Goal: Information Seeking & Learning: Check status

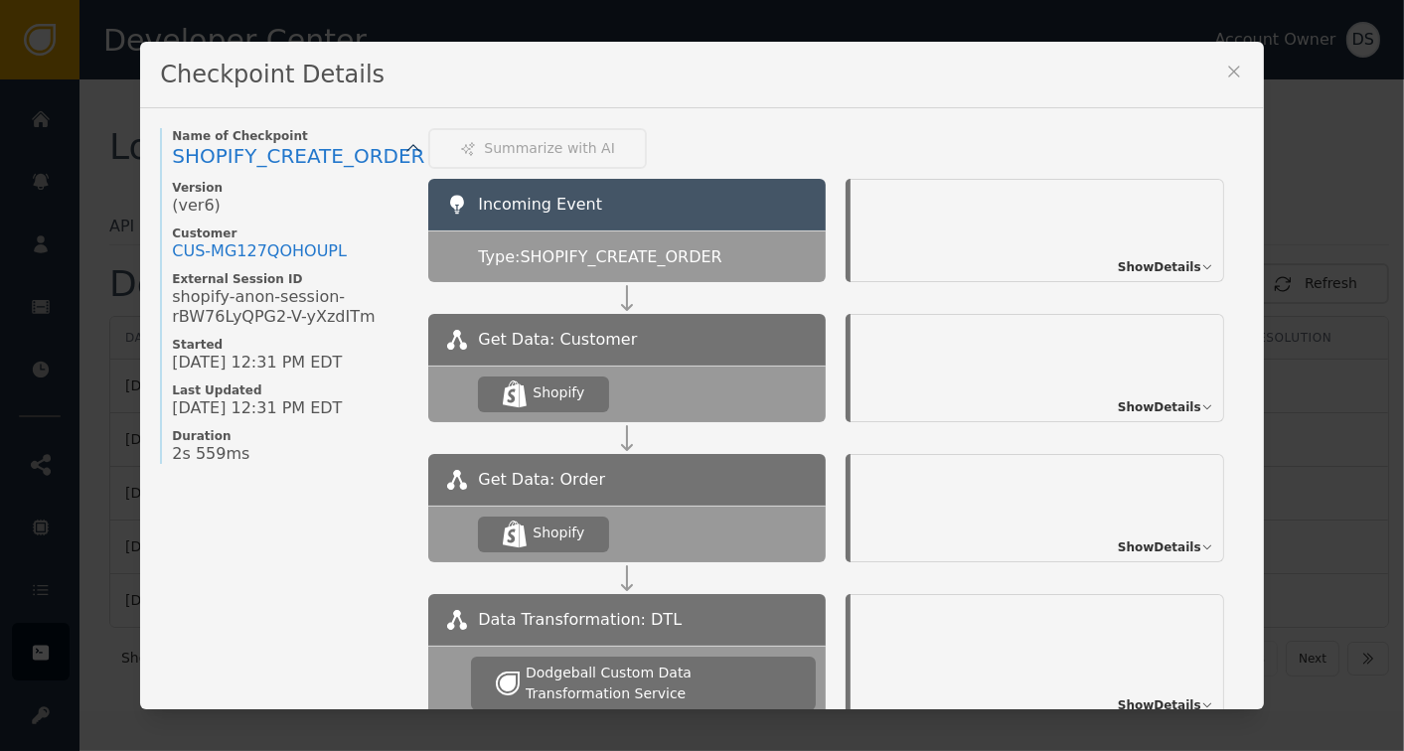
scroll to position [489, 0]
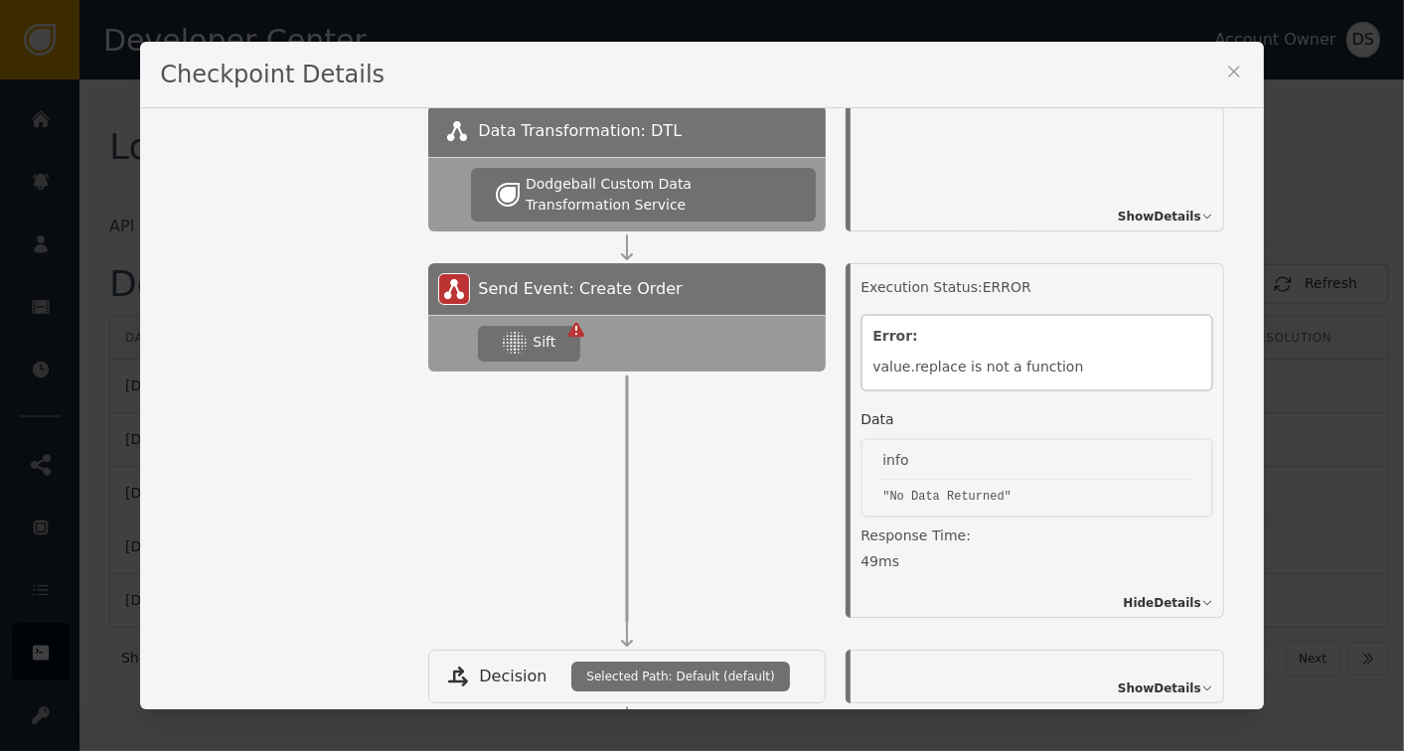
click at [1224, 67] on icon at bounding box center [1234, 72] width 20 height 20
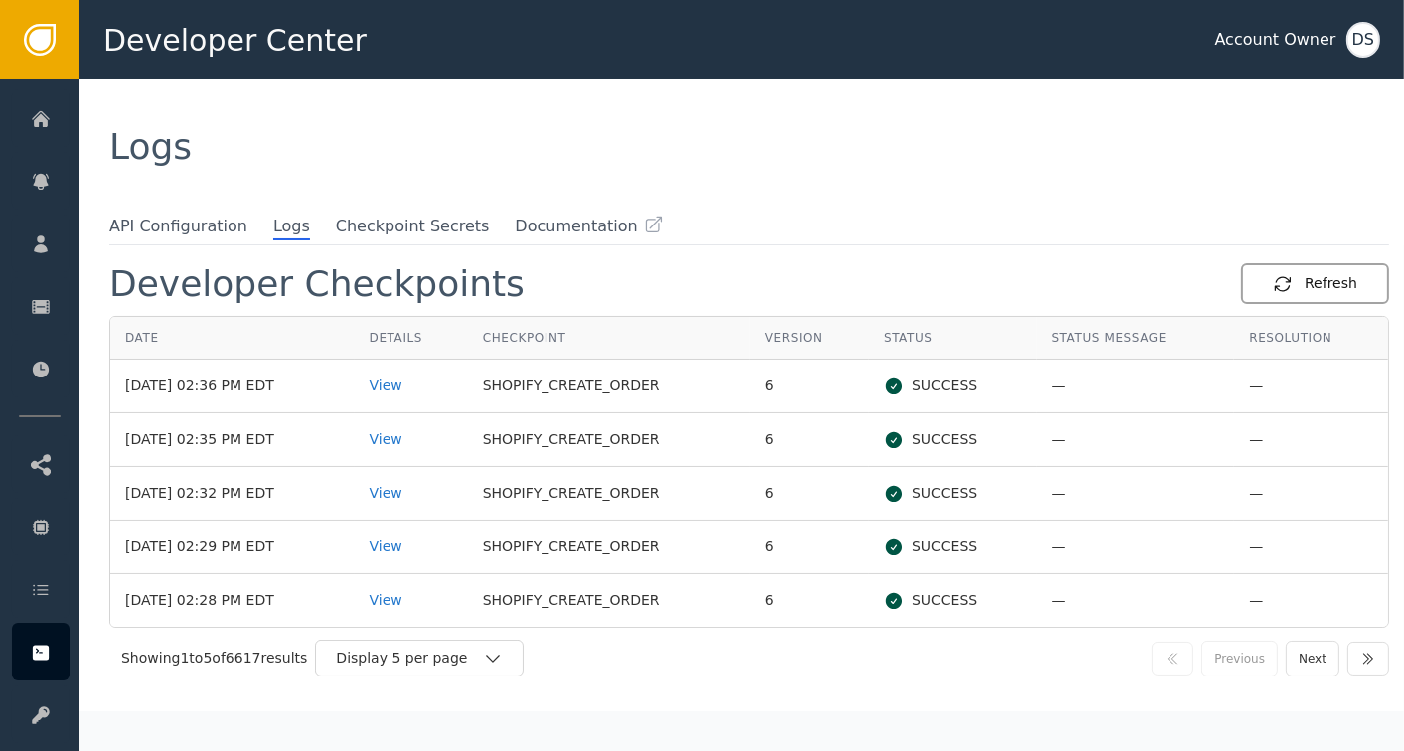
click at [1312, 289] on div "Refresh" at bounding box center [1315, 283] width 84 height 21
click at [408, 386] on div "View" at bounding box center [411, 386] width 83 height 21
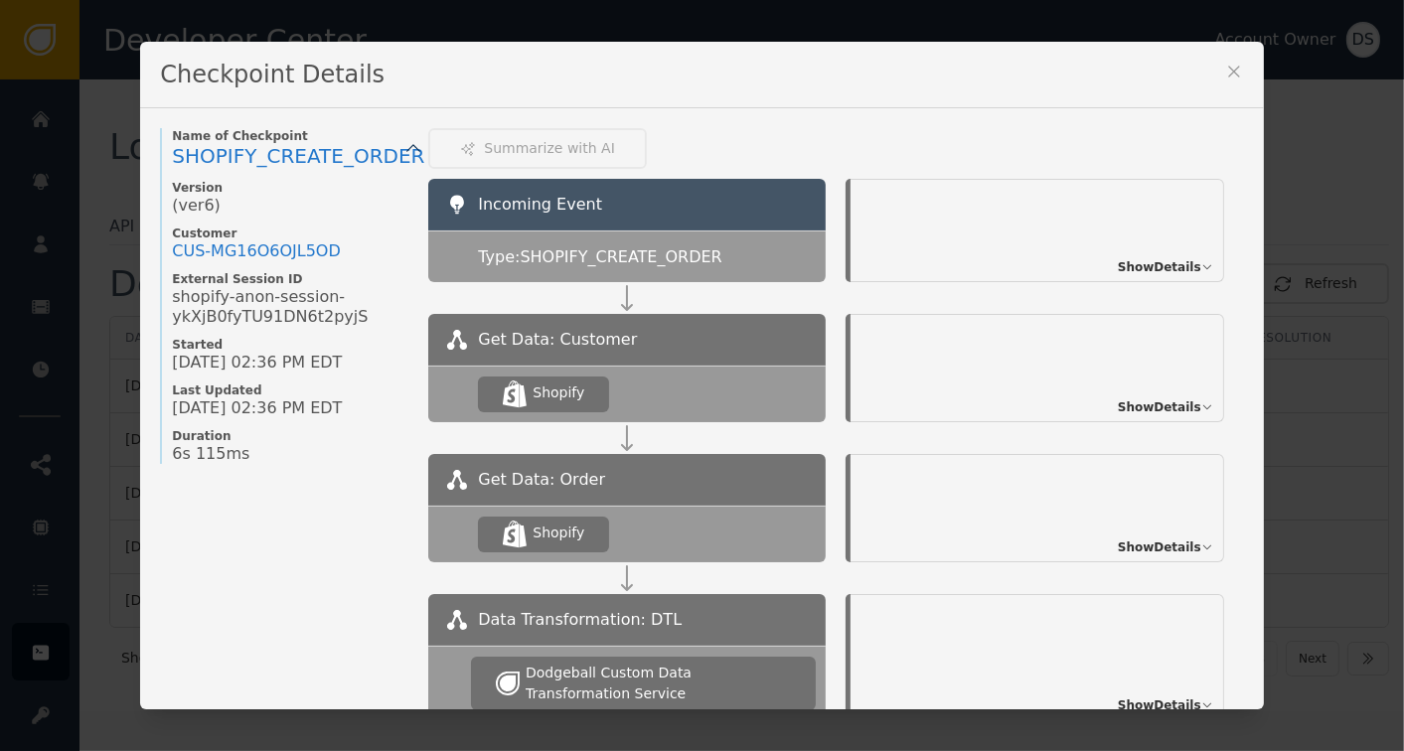
drag, startPoint x: 1239, startPoint y: 256, endPoint x: 1260, endPoint y: 373, distance: 118.1
click at [1260, 373] on div "Checkpoint Details Name of Checkpoint SHOPIFY_CREATE_ORDER Version (ver 6 ) Cus…" at bounding box center [702, 375] width 1404 height 751
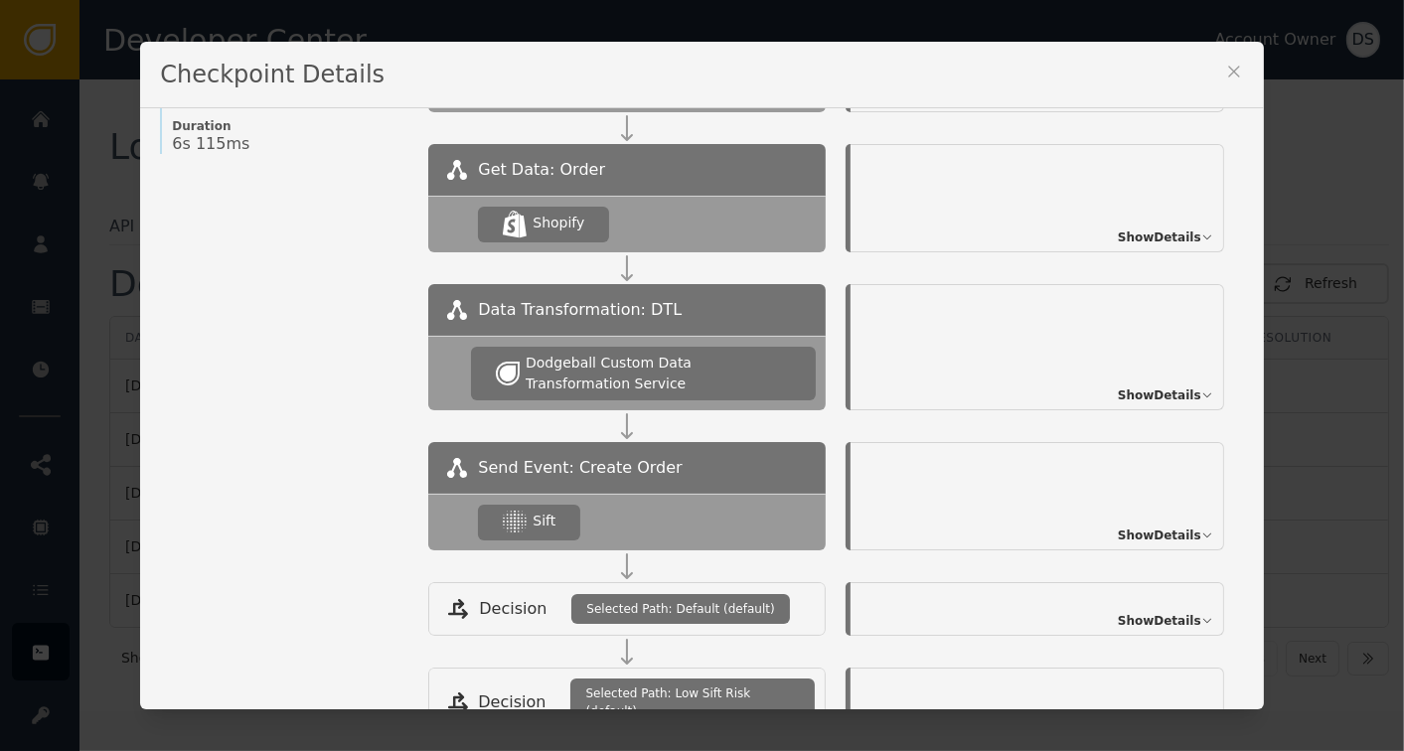
scroll to position [312, 0]
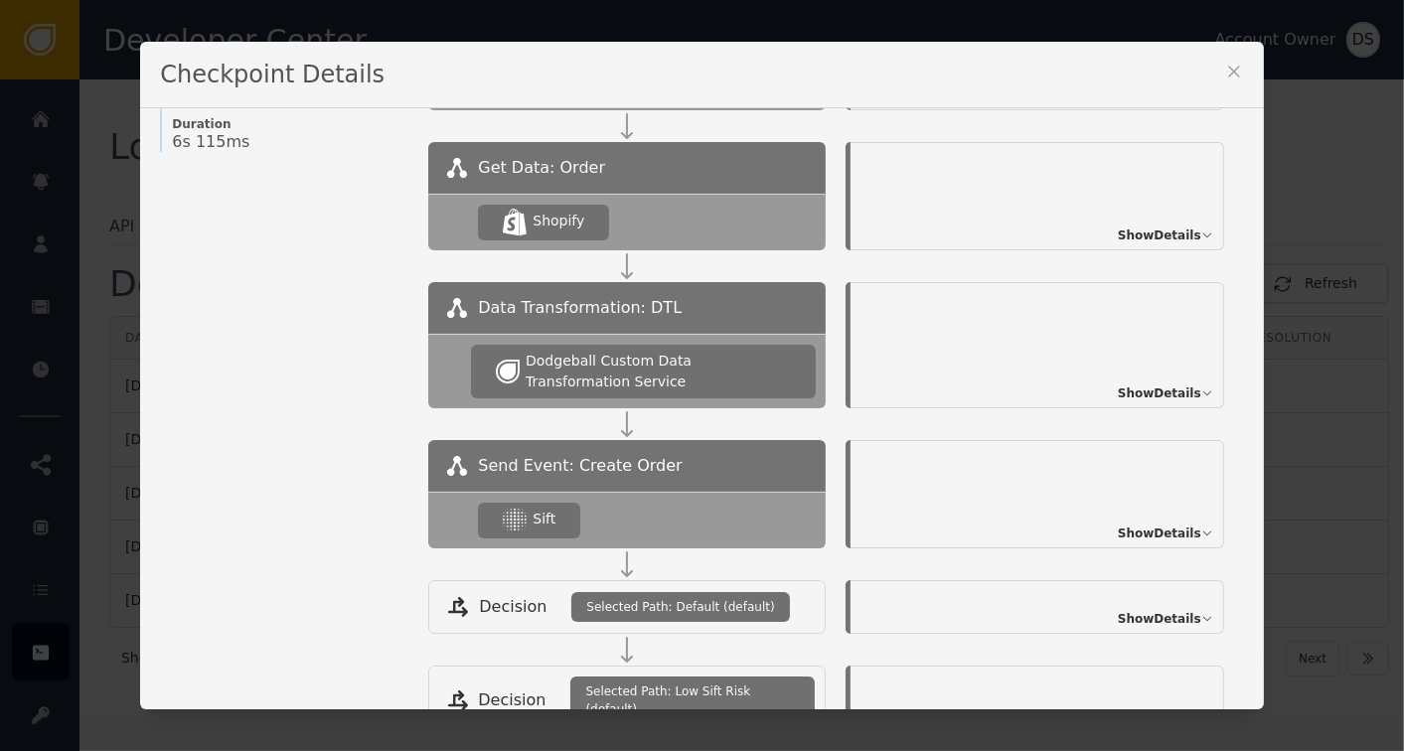
click at [1158, 531] on span "Show Details" at bounding box center [1159, 534] width 83 height 18
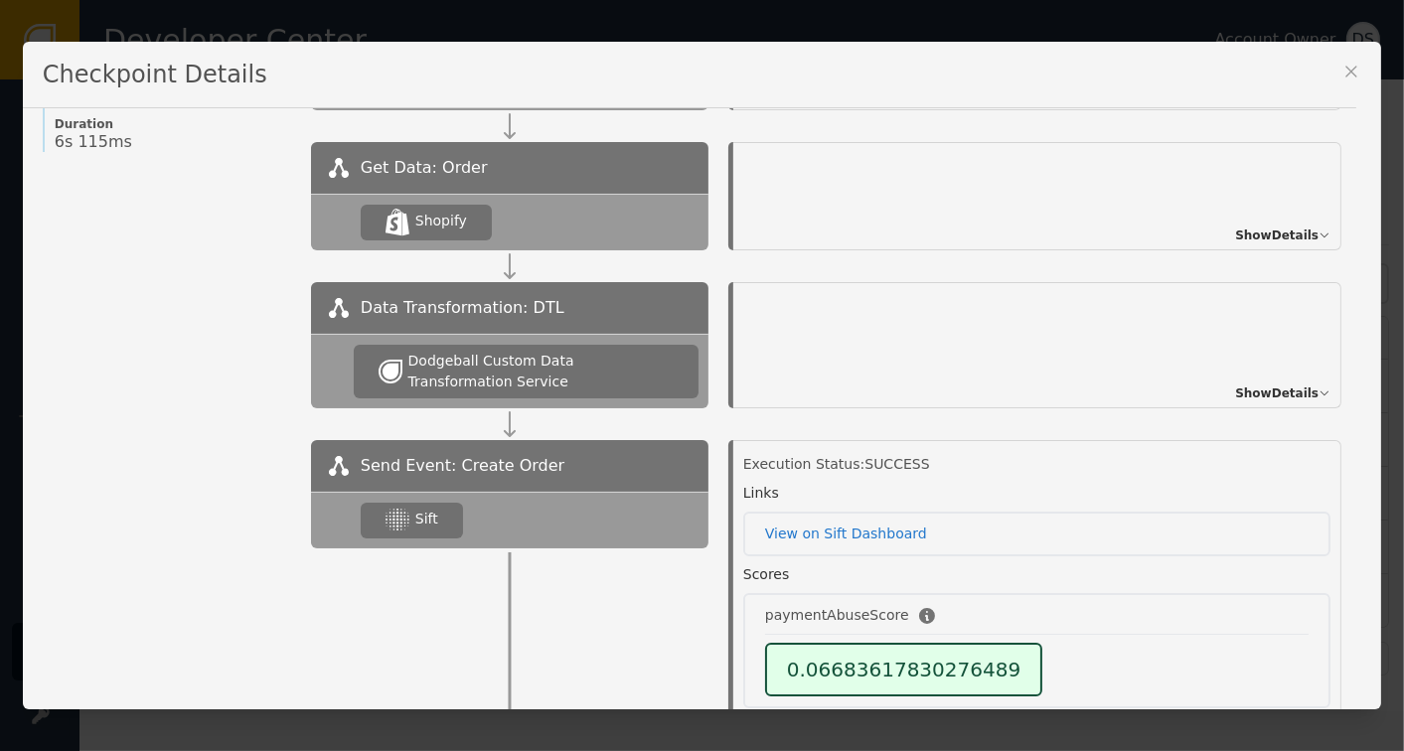
click at [1341, 70] on icon at bounding box center [1351, 72] width 20 height 20
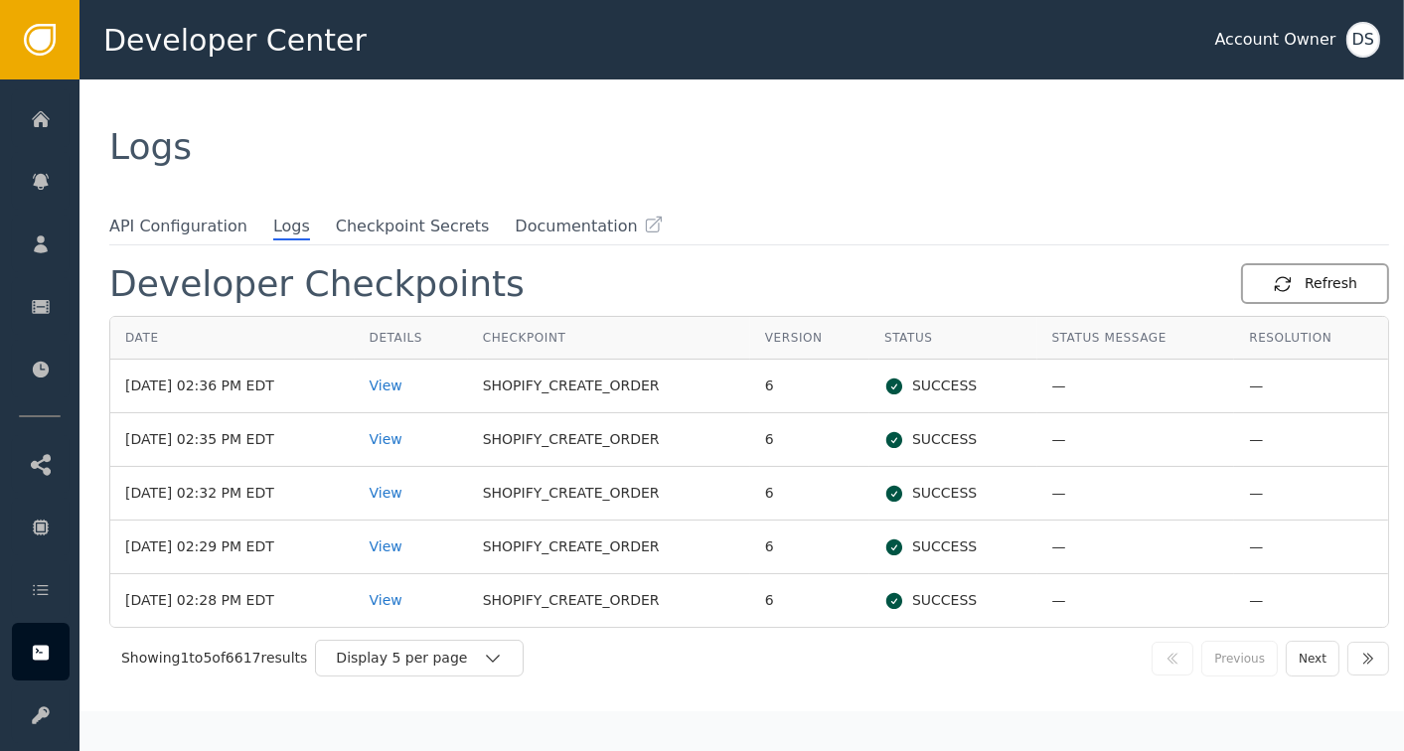
click at [1348, 272] on button "Refresh" at bounding box center [1315, 283] width 148 height 41
click at [416, 388] on div "View" at bounding box center [411, 386] width 83 height 21
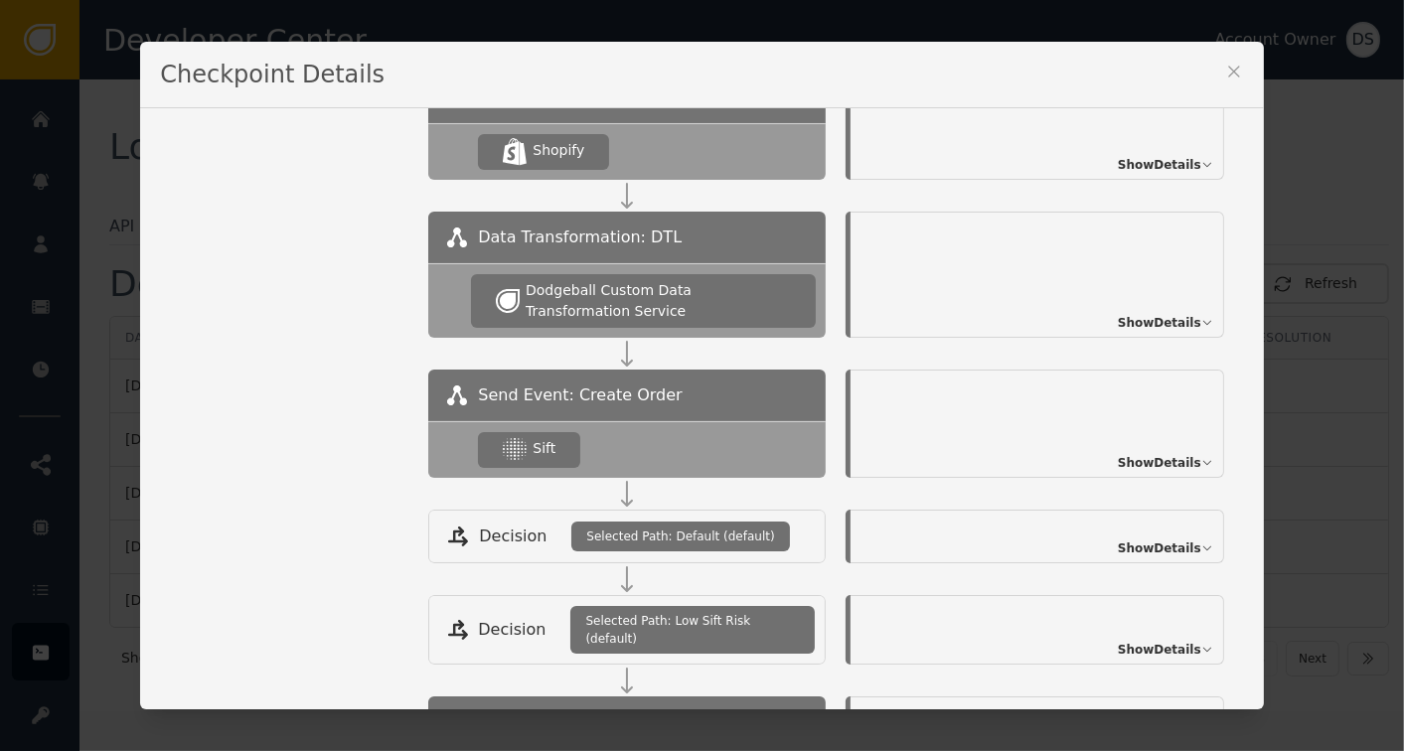
scroll to position [399, 0]
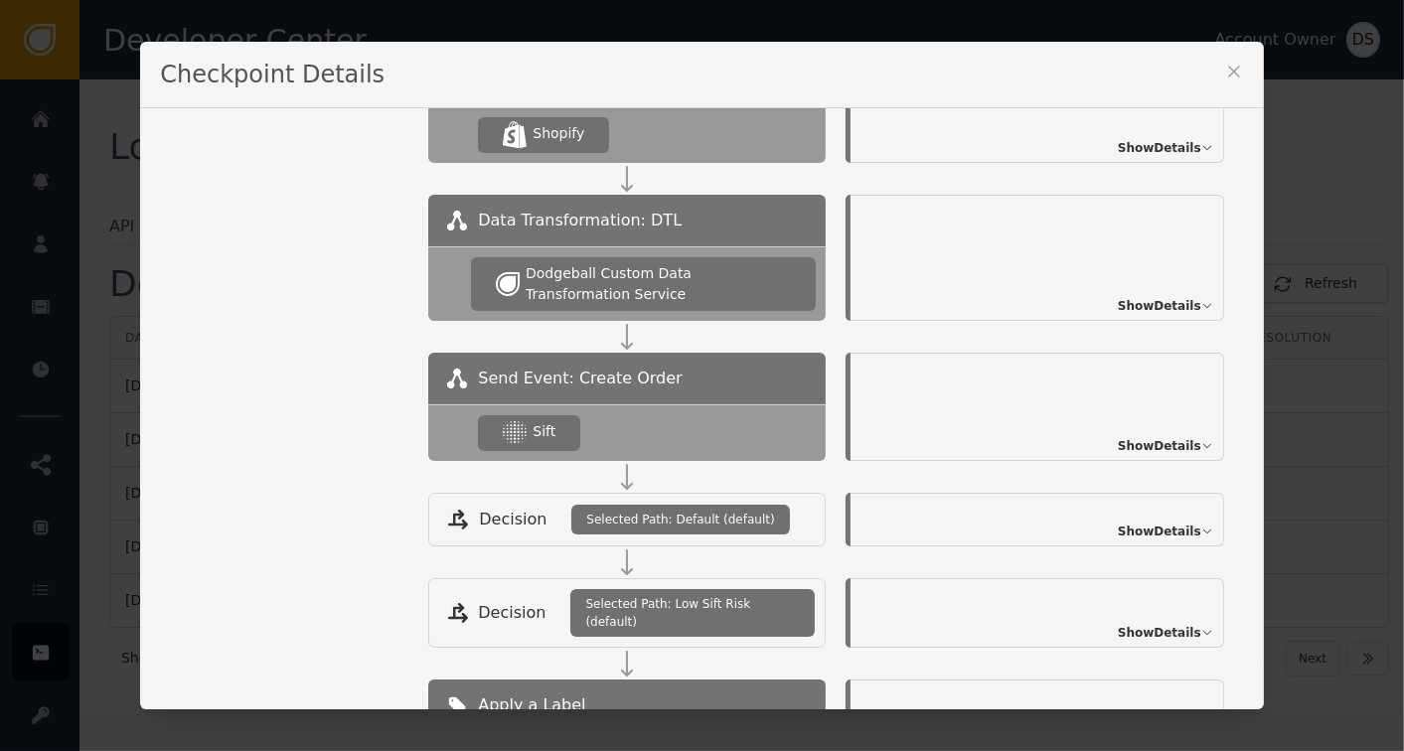
click at [1149, 437] on span "Show Details" at bounding box center [1159, 446] width 83 height 18
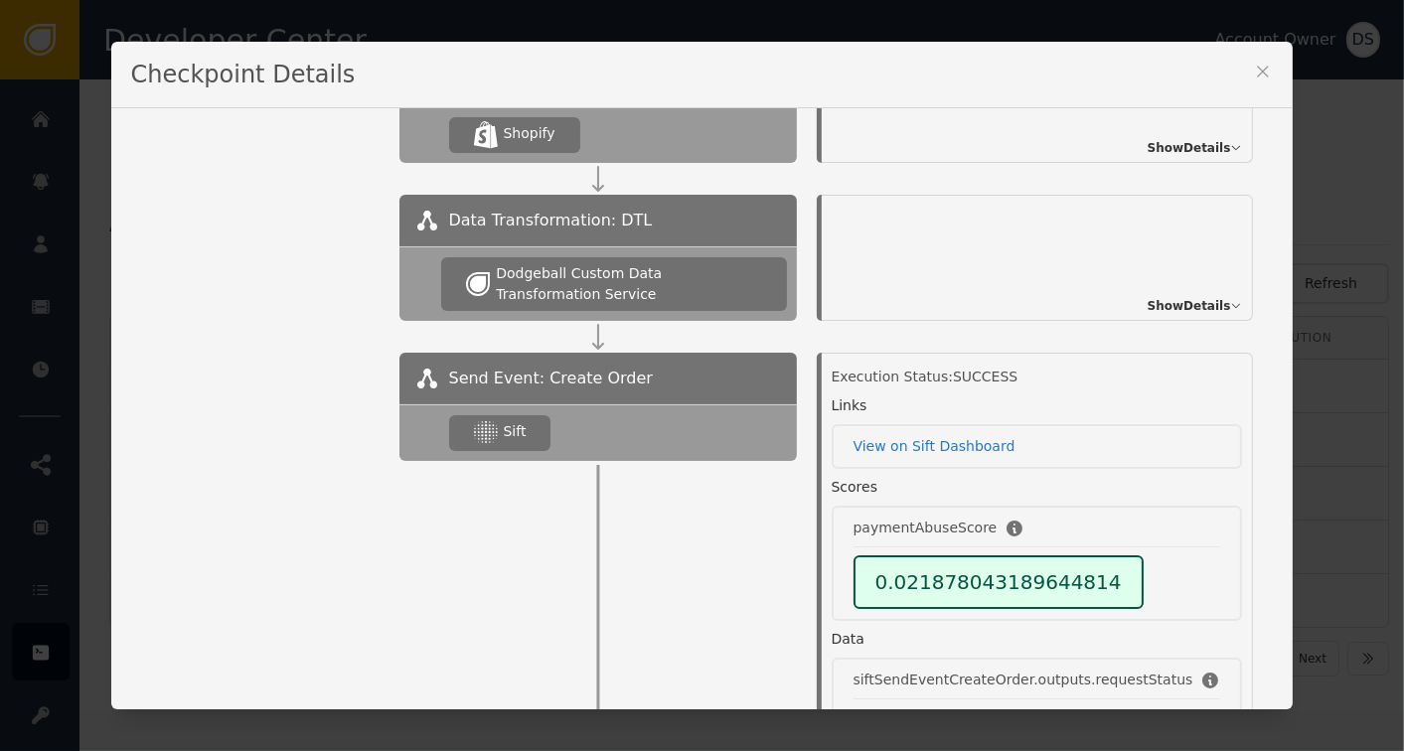
click at [1253, 67] on icon at bounding box center [1263, 72] width 20 height 20
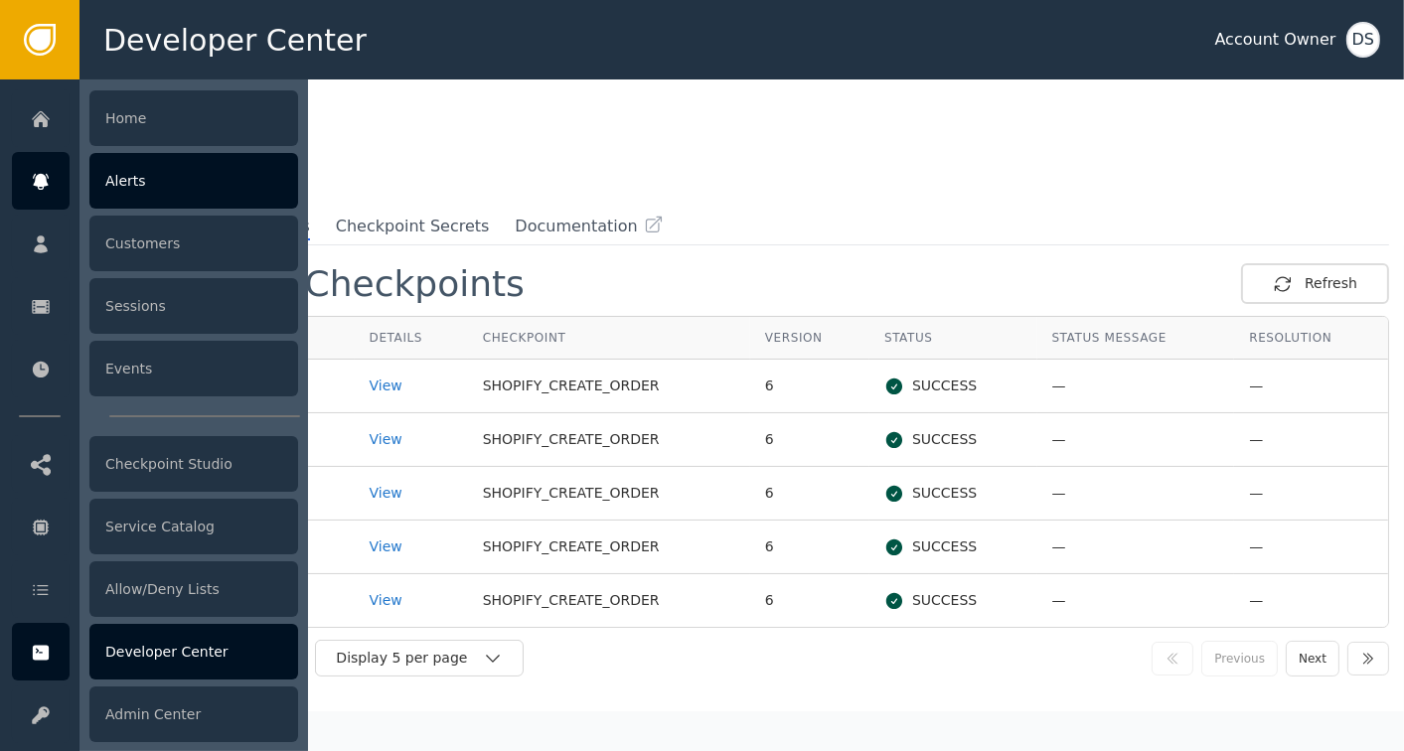
click at [118, 188] on div "Alerts" at bounding box center [193, 181] width 209 height 56
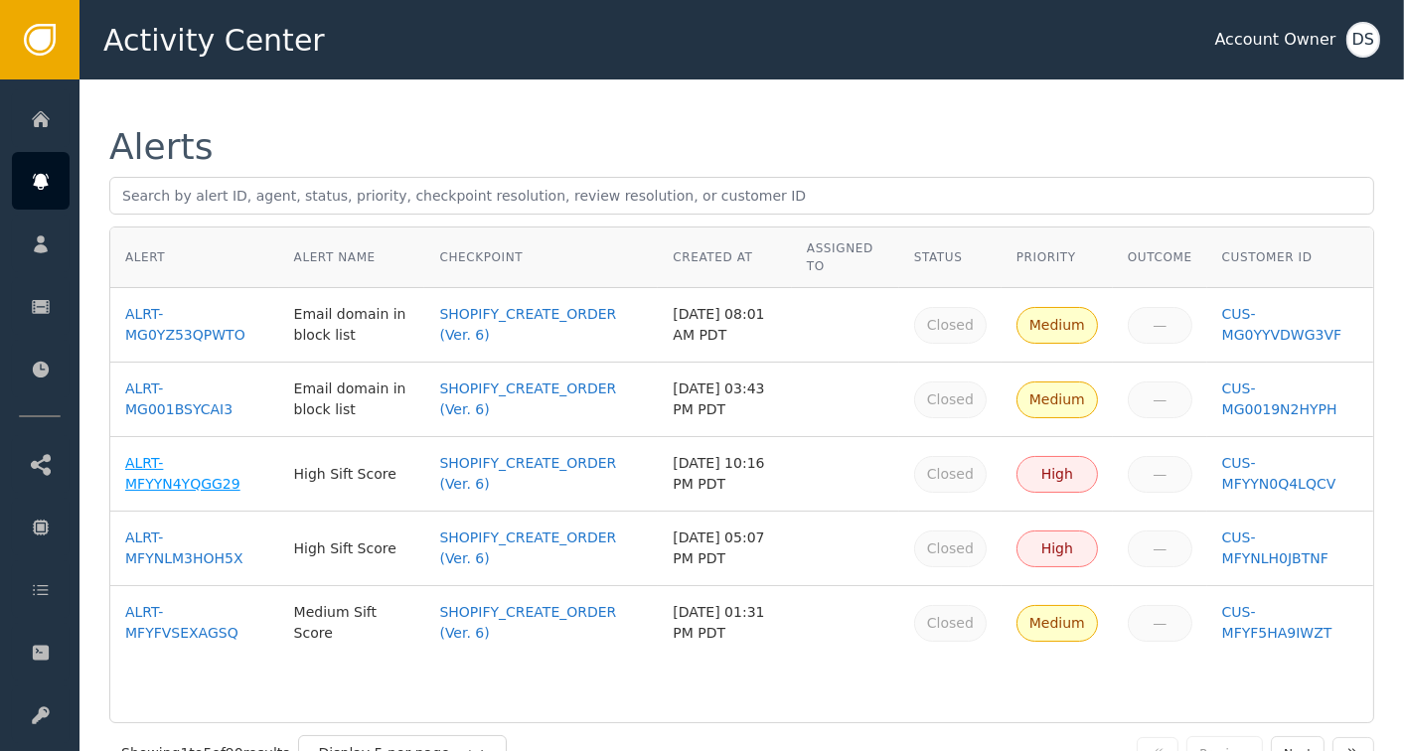
click at [136, 460] on div "ALRT-MFYYN4YQGG29" at bounding box center [194, 474] width 139 height 42
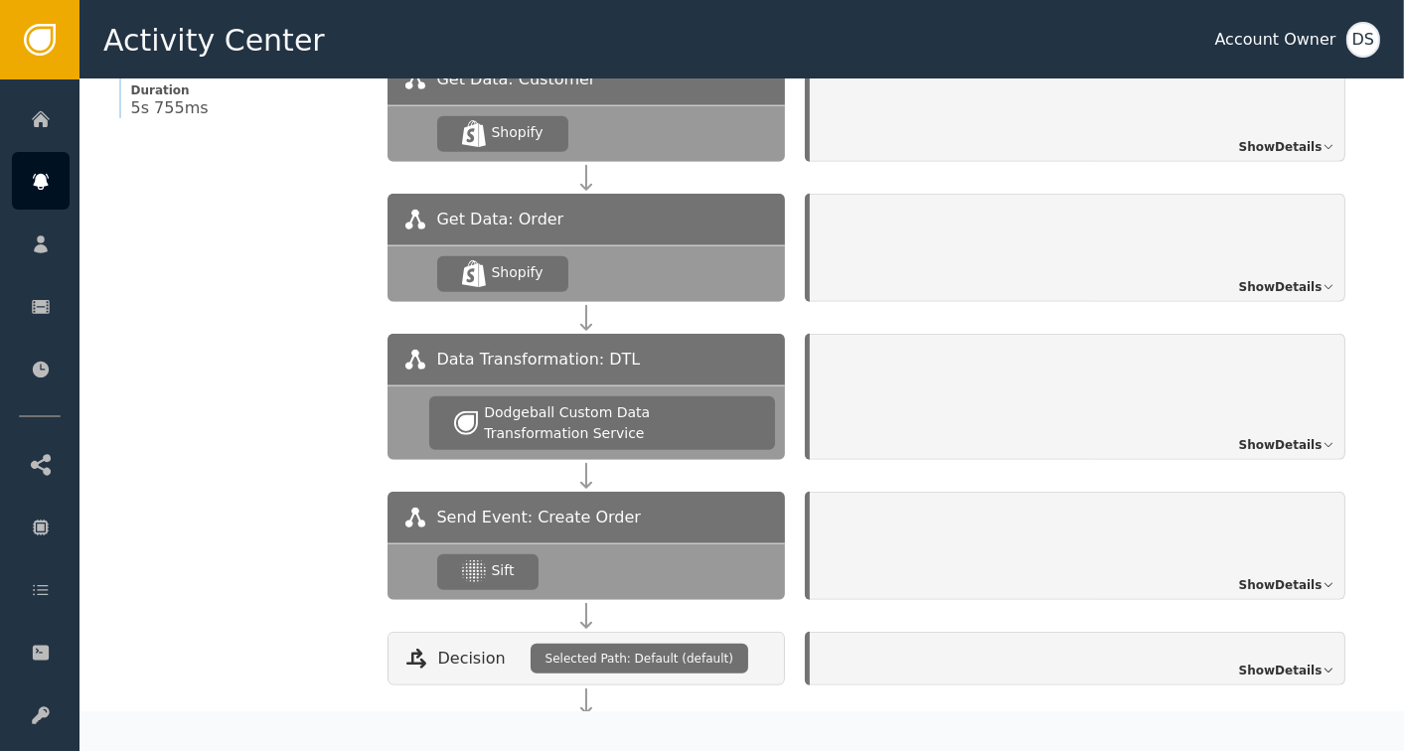
scroll to position [1796, 0]
